Goal: Task Accomplishment & Management: Use online tool/utility

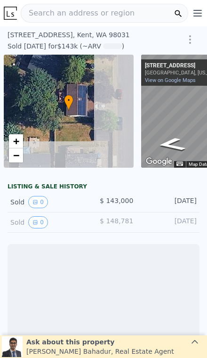
scroll to position [0, 4]
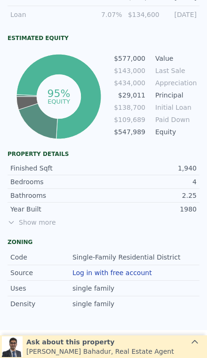
click at [34, 218] on span "Show more" at bounding box center [104, 222] width 192 height 9
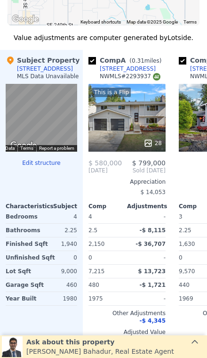
scroll to position [0, 0]
click at [137, 114] on div "This is a Flip 28" at bounding box center [127, 118] width 77 height 68
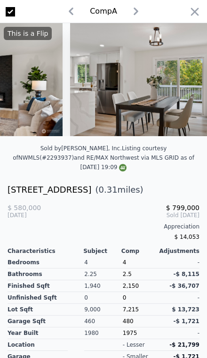
scroll to position [-23, 0]
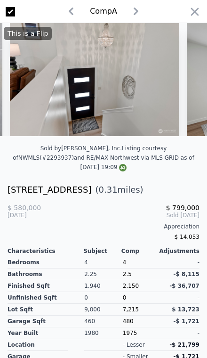
click at [124, 46] on img at bounding box center [95, 79] width 170 height 113
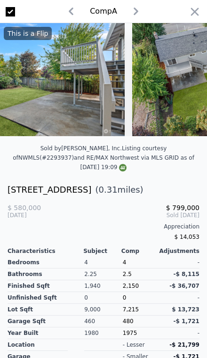
click at [198, 15] on icon "button" at bounding box center [195, 12] width 8 height 8
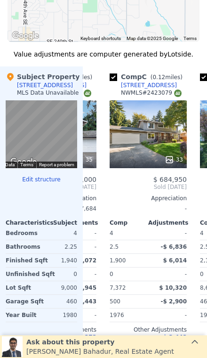
click at [159, 132] on div "33" at bounding box center [148, 134] width 77 height 68
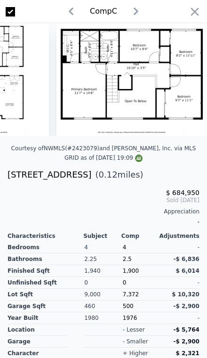
scroll to position [0, 5405]
click at [191, 15] on icon "button" at bounding box center [194, 11] width 13 height 13
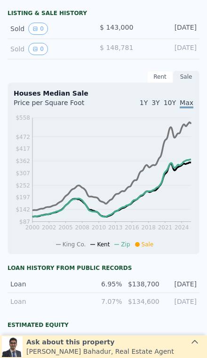
scroll to position [-9, 0]
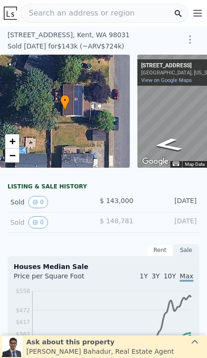
click at [132, 17] on div "Search an address or region" at bounding box center [105, 13] width 168 height 19
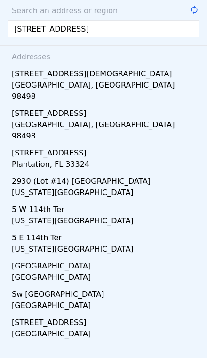
type input "[STREET_ADDRESS]"
click at [133, 73] on div "[STREET_ADDRESS][DEMOGRAPHIC_DATA]" at bounding box center [105, 72] width 187 height 15
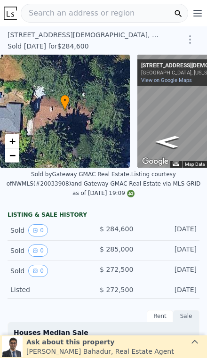
type input "-$ 295,239"
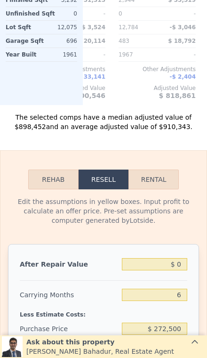
scroll to position [1658, 0]
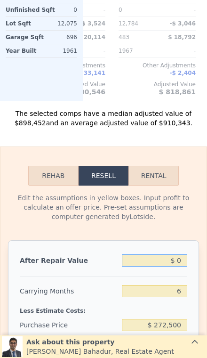
click at [180, 264] on input "$ 0" at bounding box center [154, 260] width 65 height 12
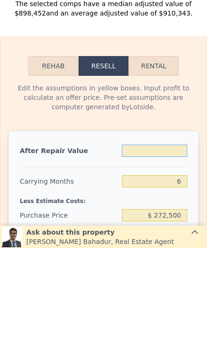
type input "$ 7"
type input "-$ 295,232"
type input "$ 77"
type input "-$ 295,167"
type input "$ 775"
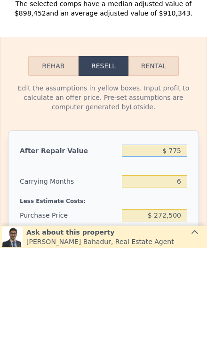
type input "-$ 294,521"
type input "$ 7,750"
type input "-$ 288,057"
type input "$ 77,500"
type input "-$ 223,408"
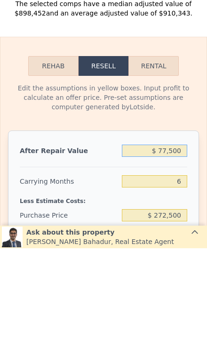
type input "$ 775,000"
type input "$ 423,085"
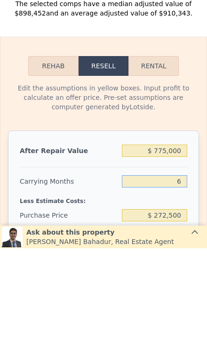
click at [186, 285] on input "6" at bounding box center [154, 291] width 65 height 12
type input "3"
type input "$ 432,046"
type input "3"
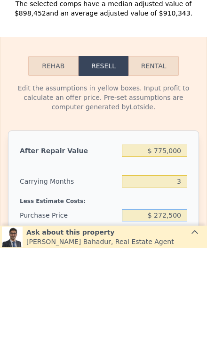
click at [186, 319] on input "$ 272,500" at bounding box center [154, 325] width 65 height 12
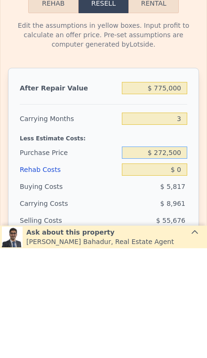
scroll to position [1721, 0]
type input "$ 2"
type input "$ 690,000"
type input "-$ 2,711"
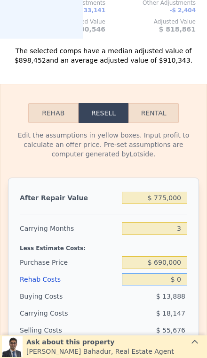
click at [187, 278] on input "$ 0" at bounding box center [154, 279] width 65 height 12
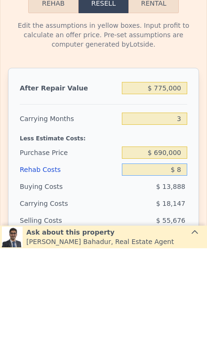
type input "$ 80"
type input "-$ 2,795"
type input "$ 800"
type input "-$ 3,542"
type input "$ 8,000"
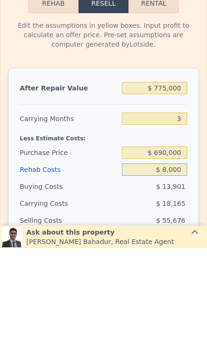
type input "-$ 11,016"
type input "$ 80,000"
type input "-$ 85,752"
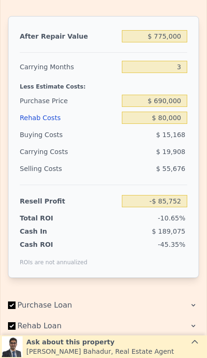
scroll to position [1882, 0]
click at [178, 104] on input "$ 690,000" at bounding box center [154, 101] width 65 height 12
type input "$ 6"
type input "$ 575,000"
type input "$ 34,000"
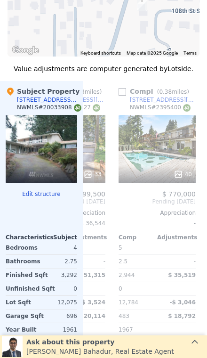
scroll to position [1379, 0]
click at [171, 154] on div "40" at bounding box center [157, 149] width 77 height 68
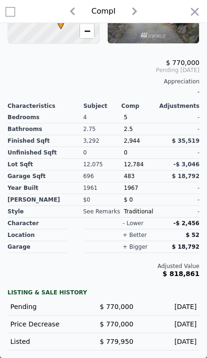
scroll to position [0, 6110]
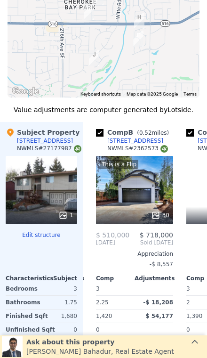
scroll to position [0, 83]
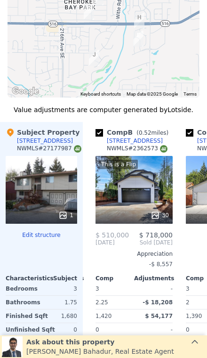
click at [137, 186] on div "This is a Flip 30" at bounding box center [134, 190] width 77 height 68
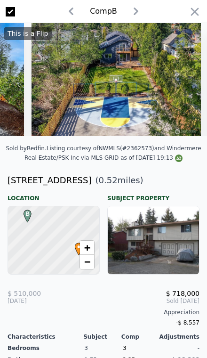
scroll to position [0, 115]
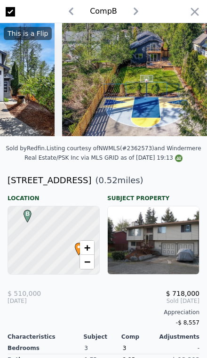
click at [189, 11] on icon "button" at bounding box center [194, 11] width 13 height 13
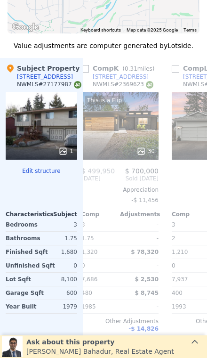
scroll to position [0, 893]
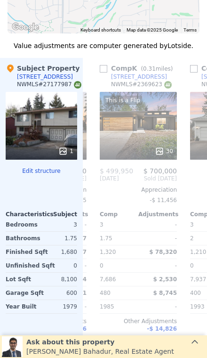
click at [163, 123] on div "This is a Flip 30" at bounding box center [138, 126] width 77 height 68
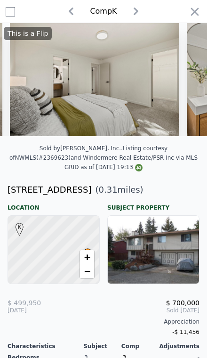
scroll to position [0, 2730]
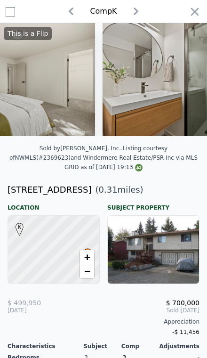
click at [200, 9] on icon "button" at bounding box center [194, 11] width 13 height 13
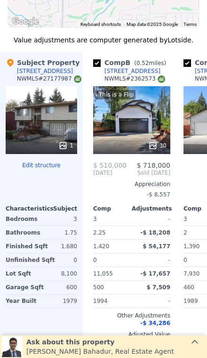
scroll to position [1207, 0]
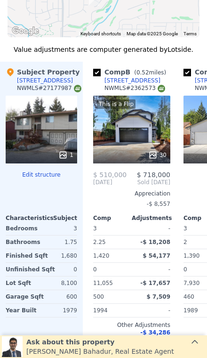
click at [146, 124] on div "This is a Flip 30" at bounding box center [131, 130] width 77 height 68
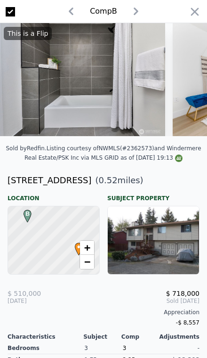
scroll to position [0, 3730]
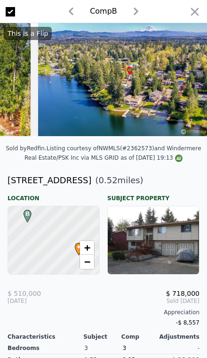
scroll to position [0, 0]
click at [189, 12] on icon "button" at bounding box center [194, 11] width 13 height 13
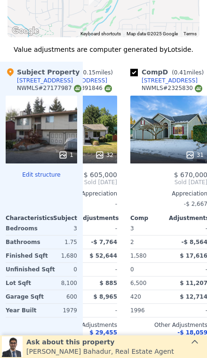
scroll to position [0, 231]
